Goal: Find specific page/section

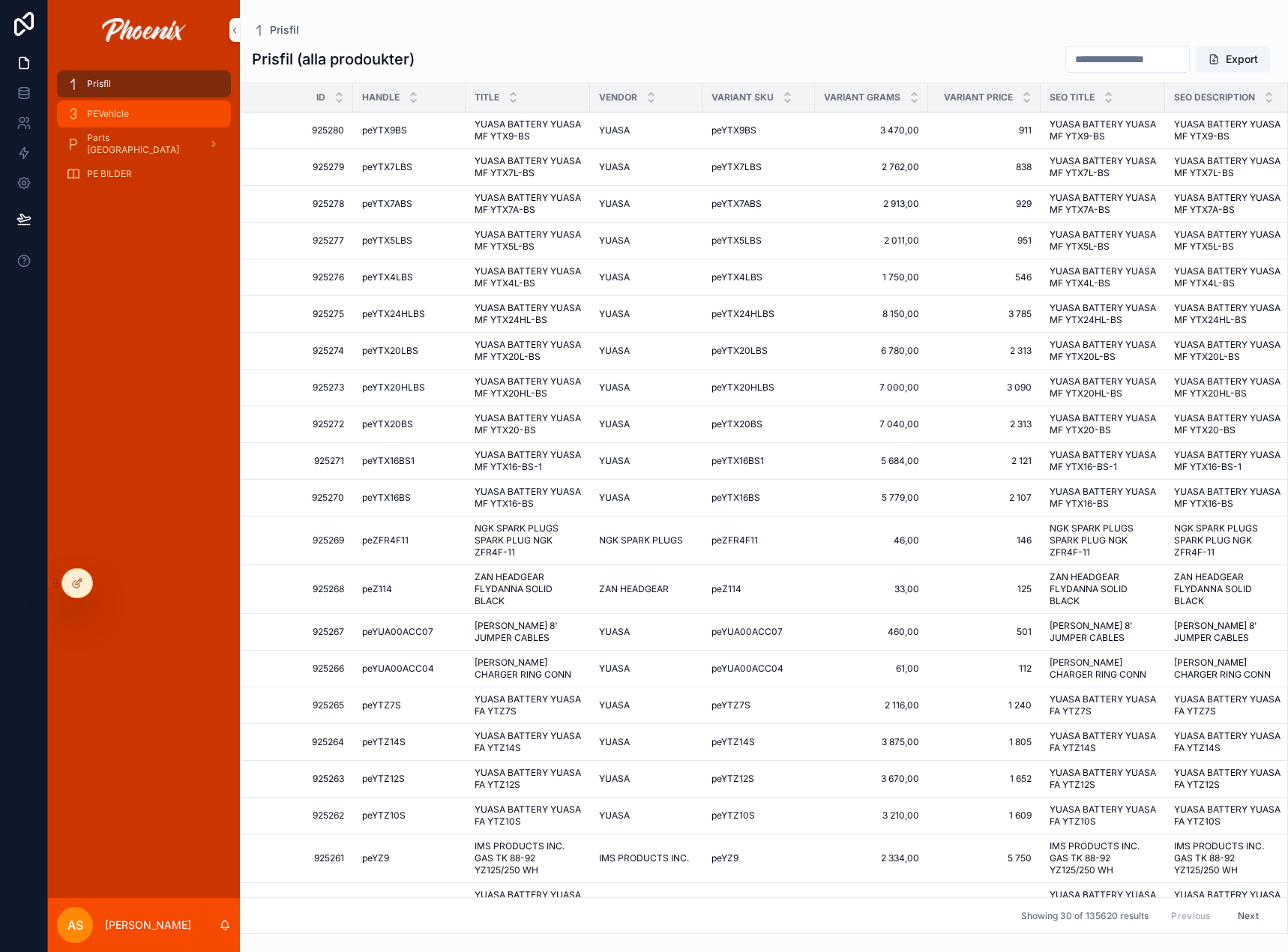
click at [160, 110] on div "PEVehicle" at bounding box center [143, 114] width 156 height 24
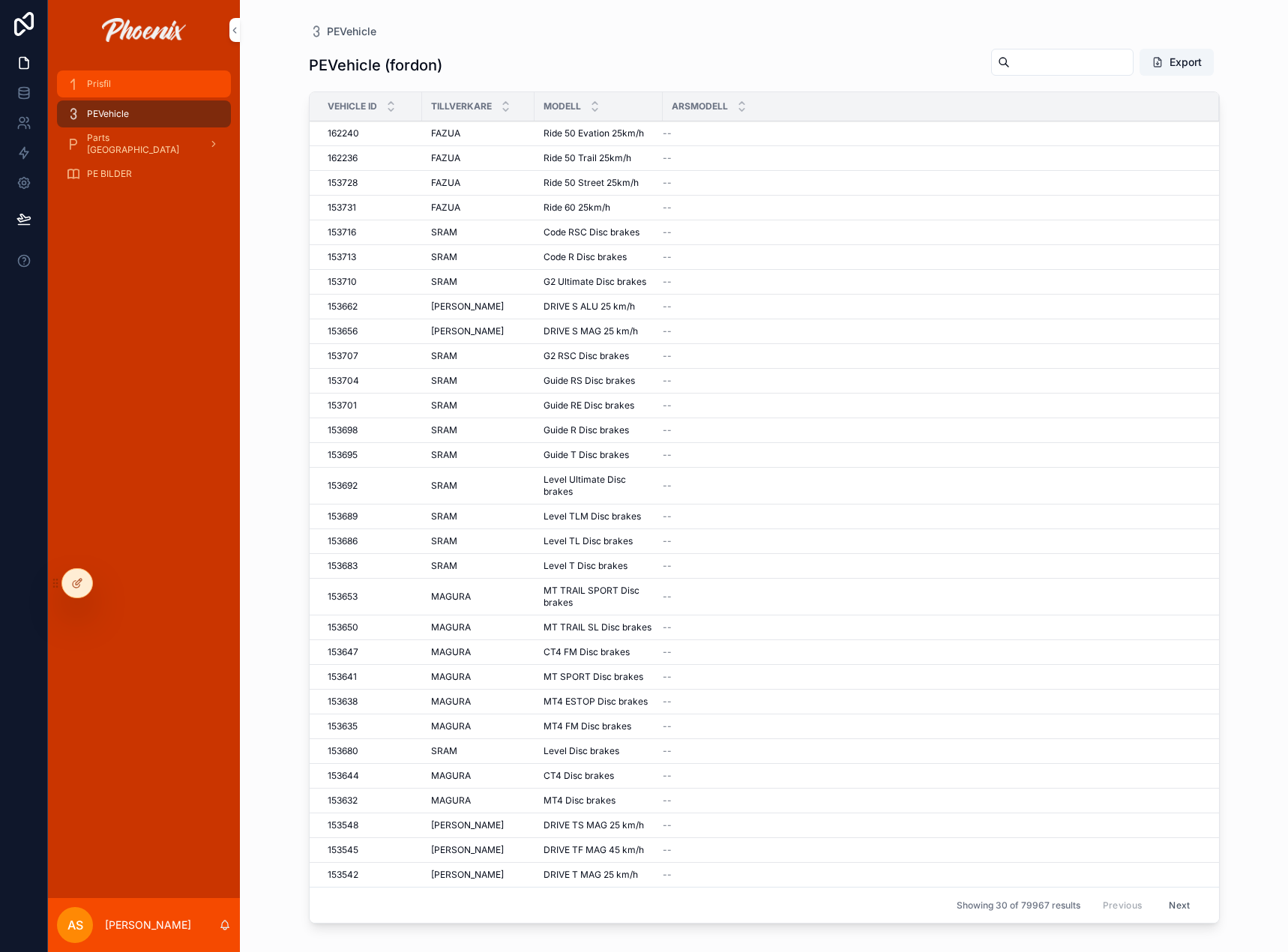
click at [134, 81] on div "Prisfil" at bounding box center [143, 84] width 156 height 24
